Goal: Task Accomplishment & Management: Manage account settings

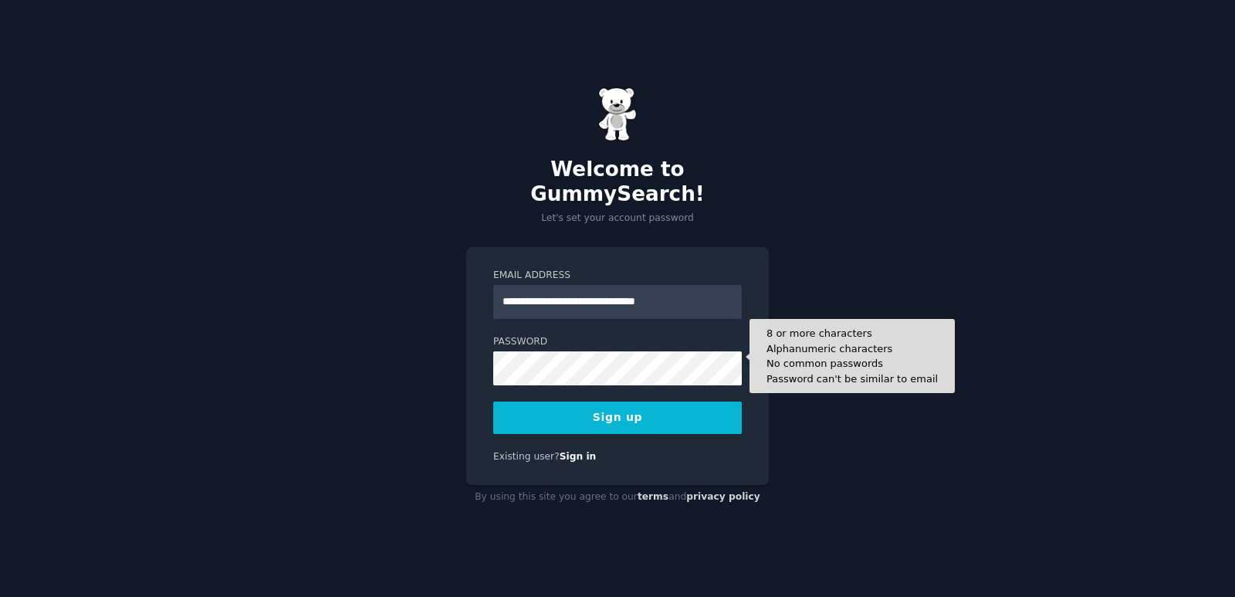
type input "**********"
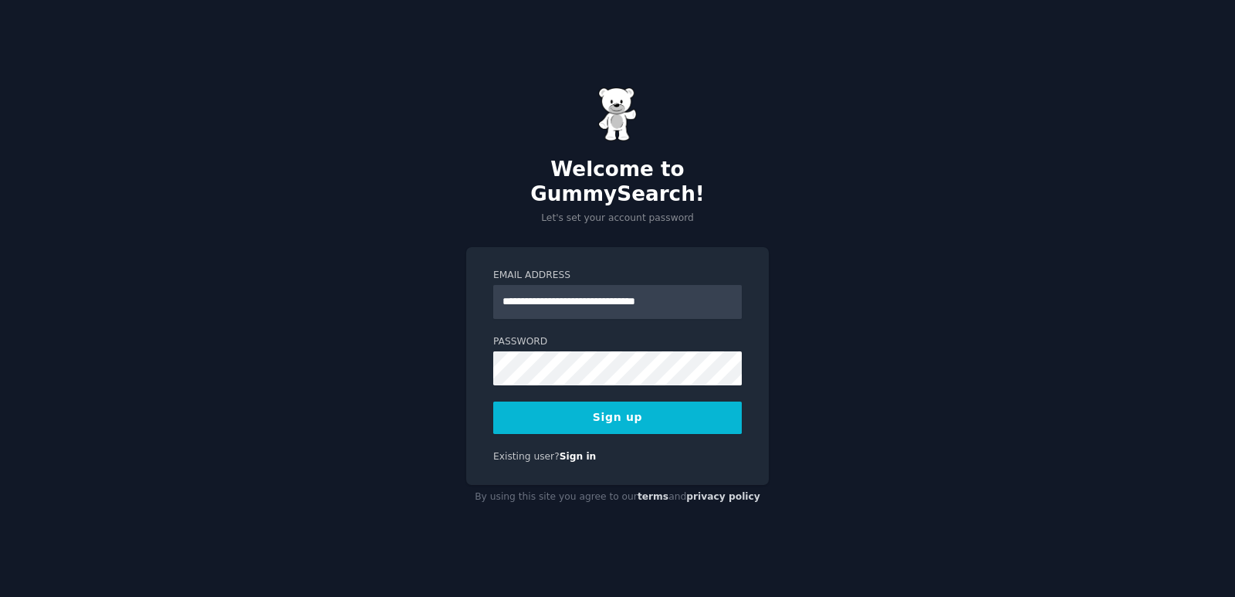
click at [423, 449] on div "**********" at bounding box center [617, 298] width 1235 height 597
click at [609, 404] on button "Sign up" at bounding box center [617, 417] width 249 height 32
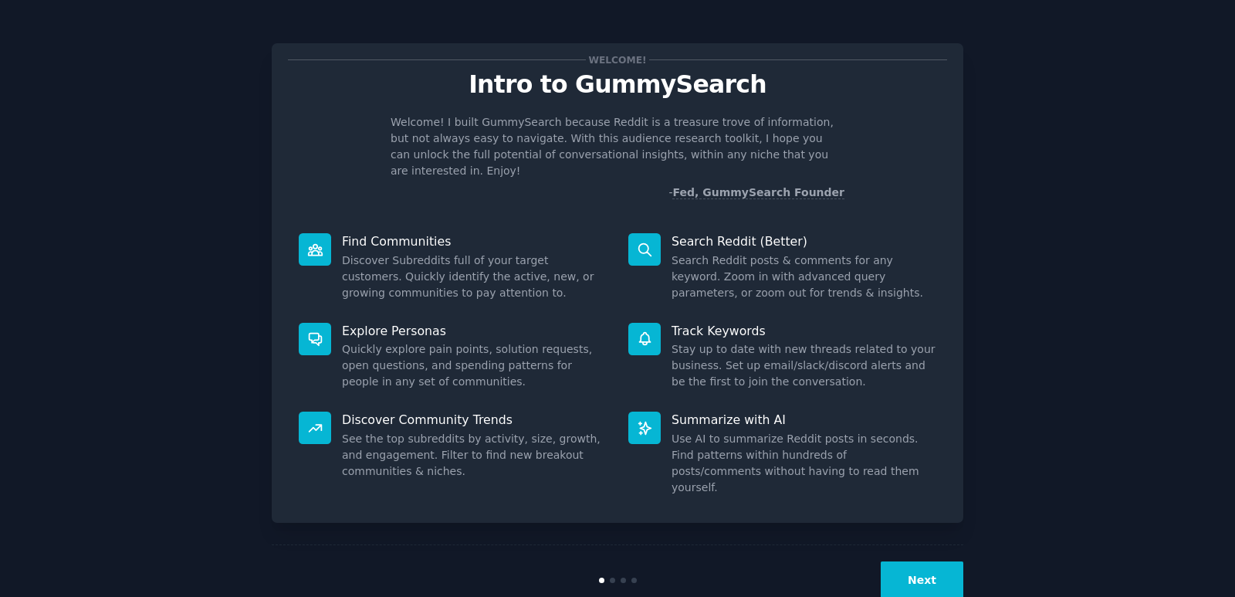
click at [936, 561] on button "Next" at bounding box center [922, 580] width 83 height 38
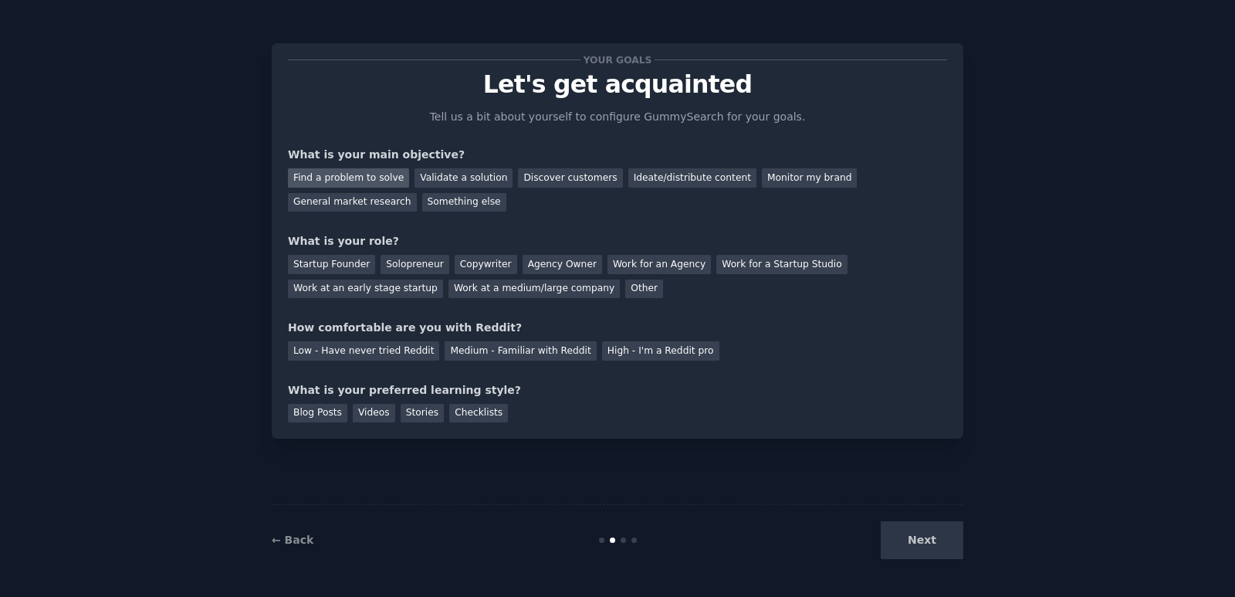
click at [361, 183] on div "Find a problem to solve" at bounding box center [348, 177] width 121 height 19
click at [549, 178] on div "Discover customers" at bounding box center [570, 177] width 104 height 19
click at [352, 179] on div "Find a problem to solve" at bounding box center [348, 177] width 121 height 19
click at [554, 266] on div "Agency Owner" at bounding box center [563, 264] width 80 height 19
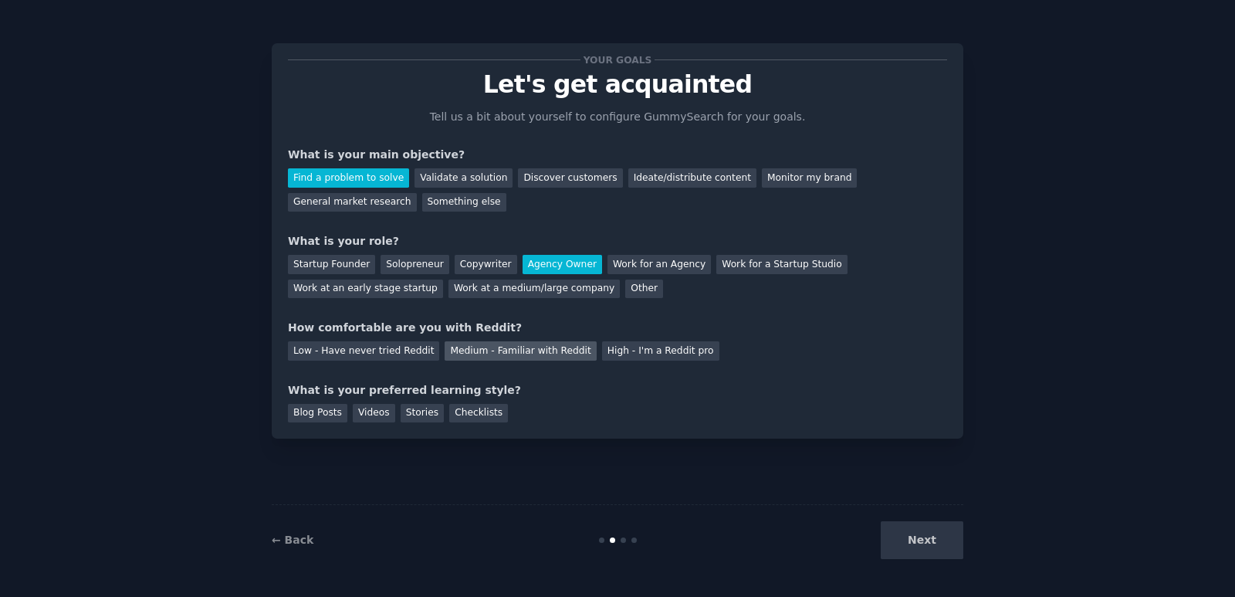
click at [473, 351] on div "Medium - Familiar with Reddit" at bounding box center [520, 350] width 151 height 19
click at [355, 420] on div "Videos" at bounding box center [374, 413] width 42 height 19
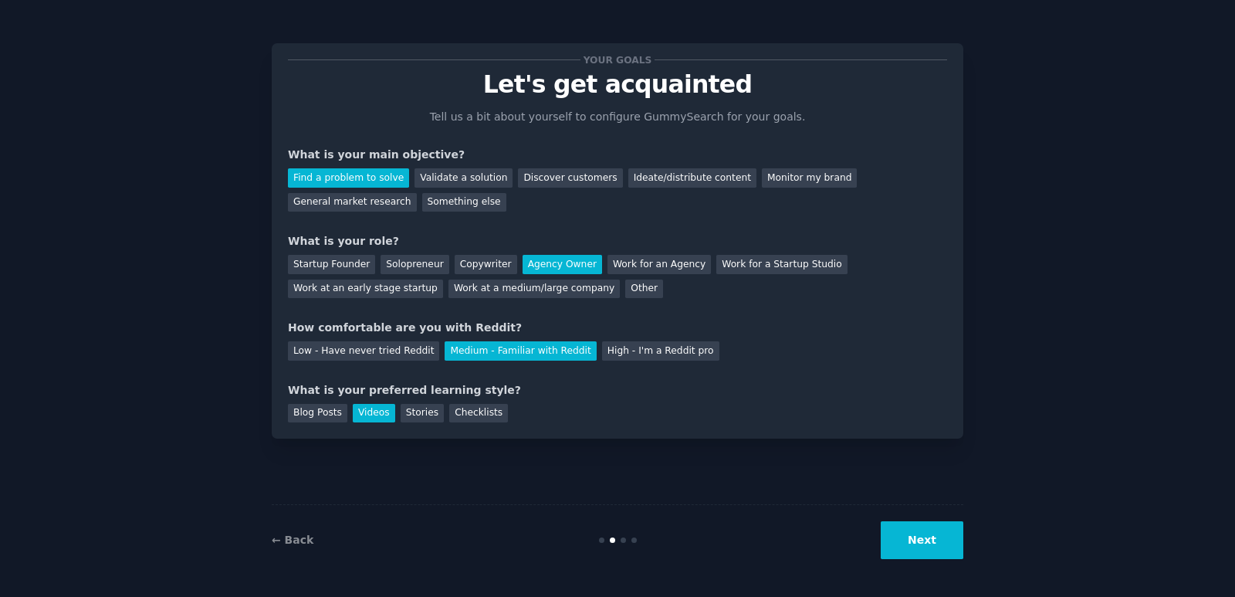
click at [908, 526] on button "Next" at bounding box center [922, 540] width 83 height 38
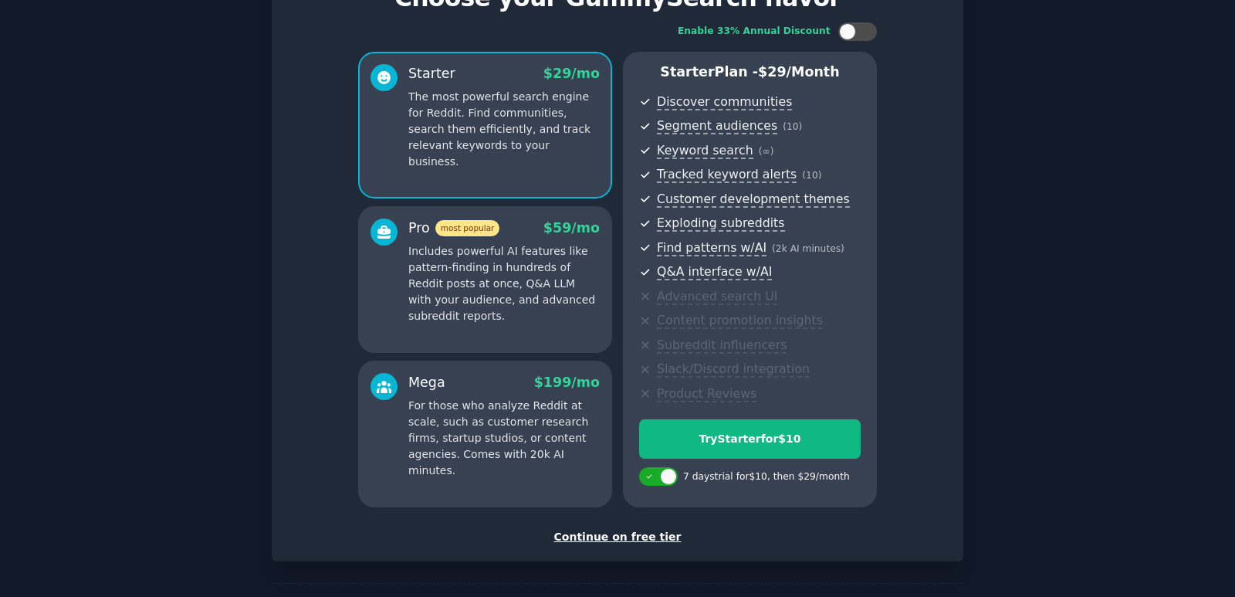
scroll to position [144, 0]
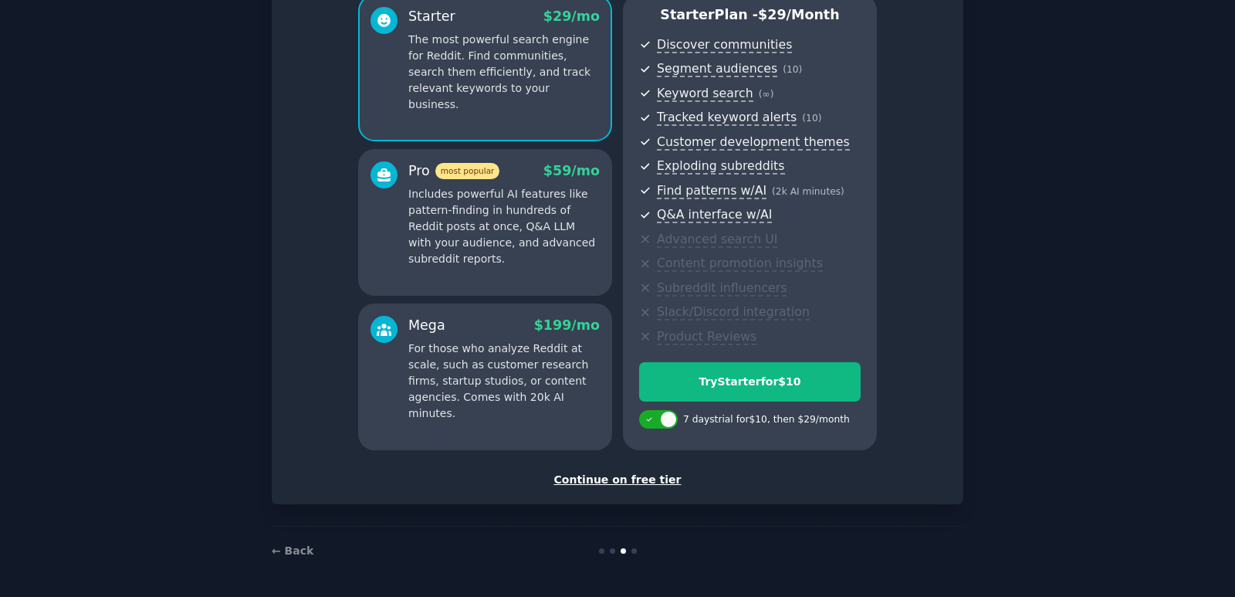
click at [626, 482] on div "Continue on free tier" at bounding box center [617, 480] width 659 height 16
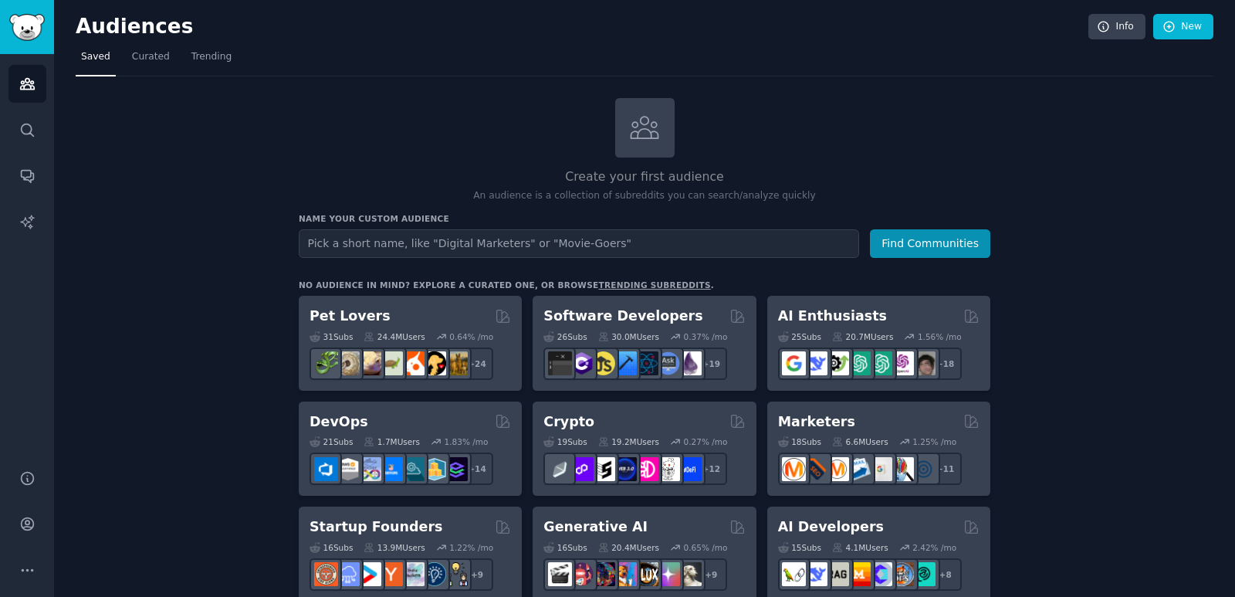
click at [16, 23] on img "Sidebar" at bounding box center [27, 27] width 36 height 27
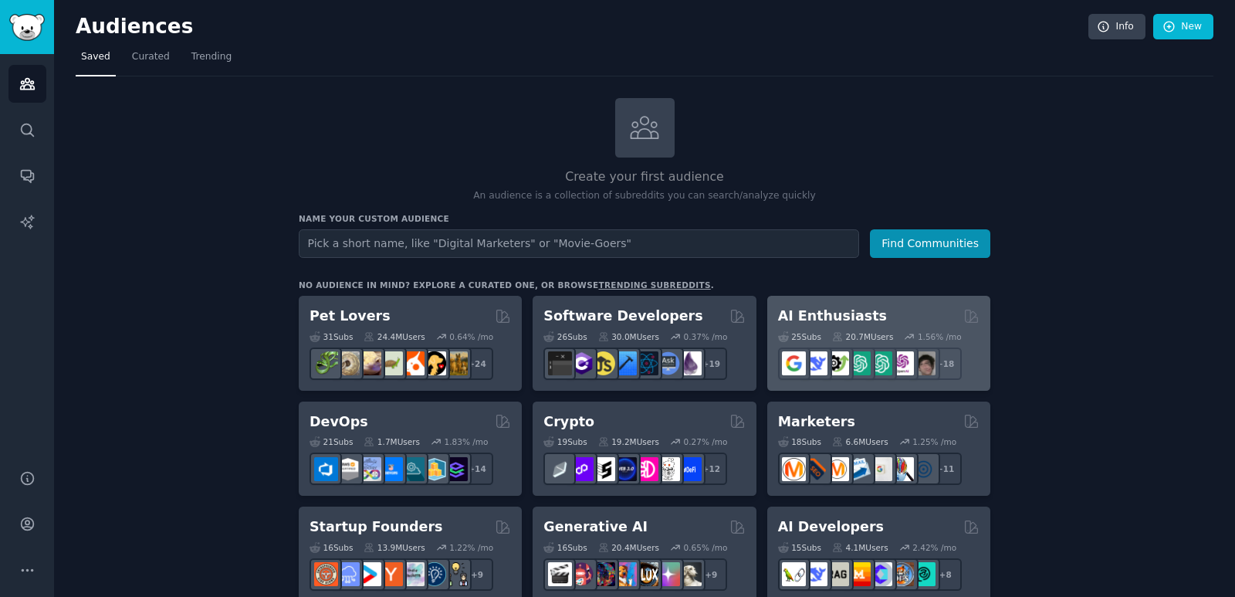
click at [838, 320] on h2 "AI Enthusiasts" at bounding box center [832, 315] width 109 height 19
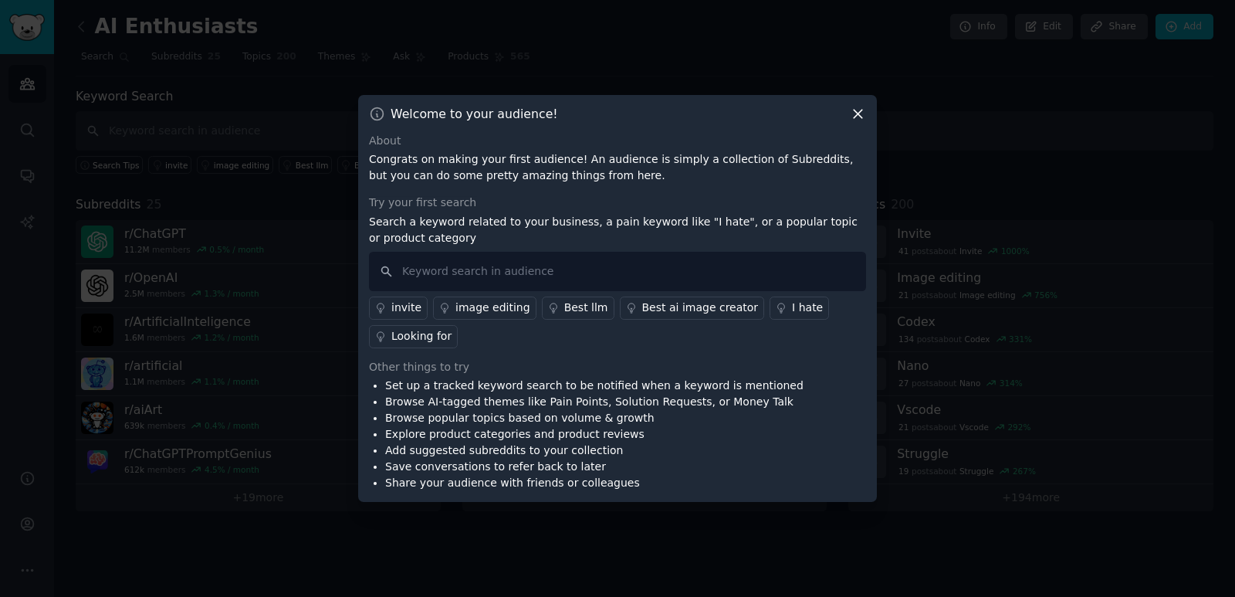
click at [859, 109] on icon at bounding box center [858, 114] width 16 height 16
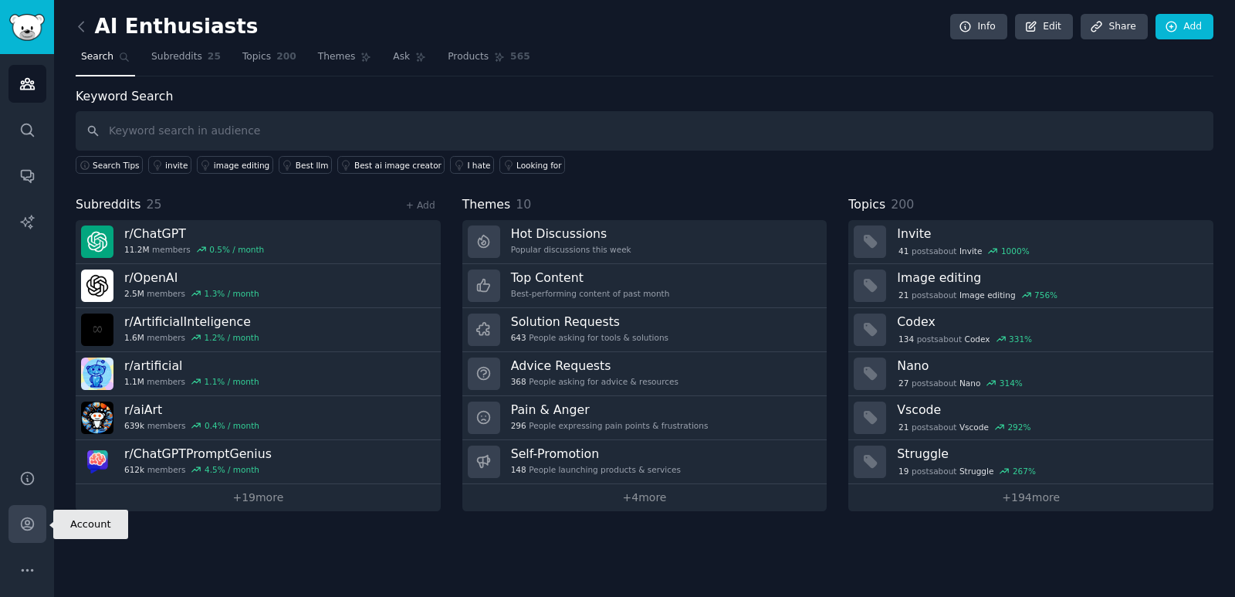
click at [37, 528] on link "Account" at bounding box center [27, 524] width 38 height 38
